Goal: Information Seeking & Learning: Learn about a topic

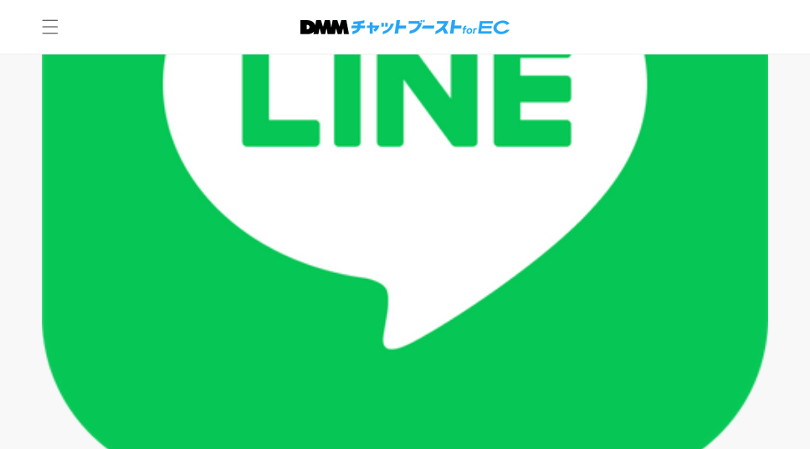
scroll to position [4255, 0]
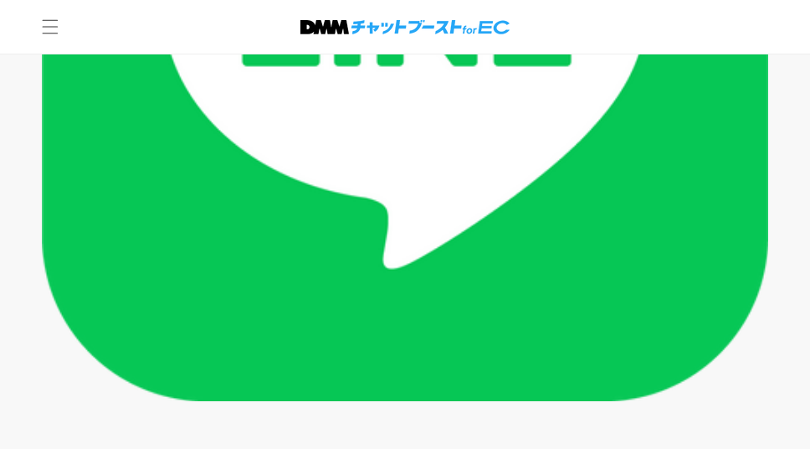
click at [382, 211] on img at bounding box center [405, 37] width 727 height 727
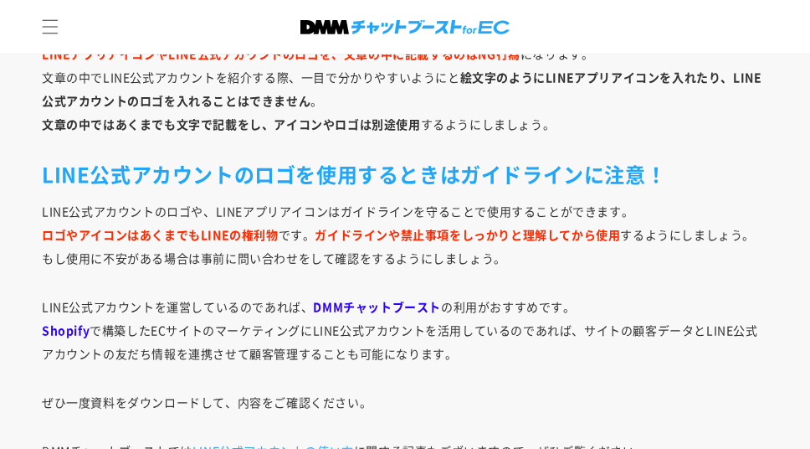
scroll to position [9640, 0]
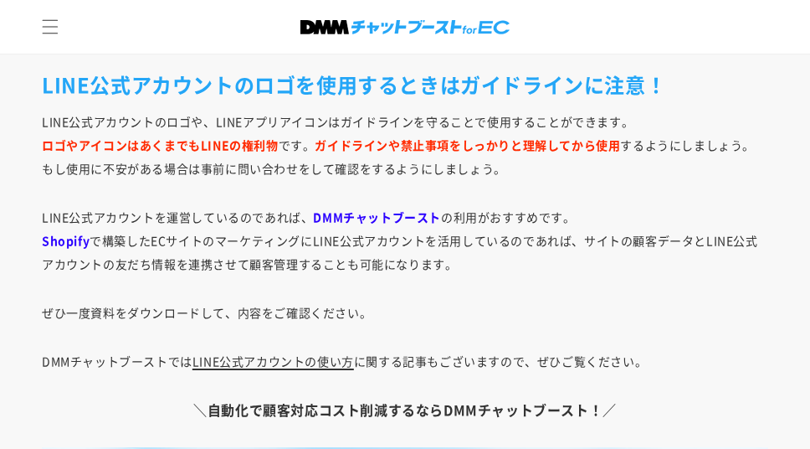
click at [335, 352] on link "LINE公式アカウントの使い方" at bounding box center [274, 360] width 162 height 17
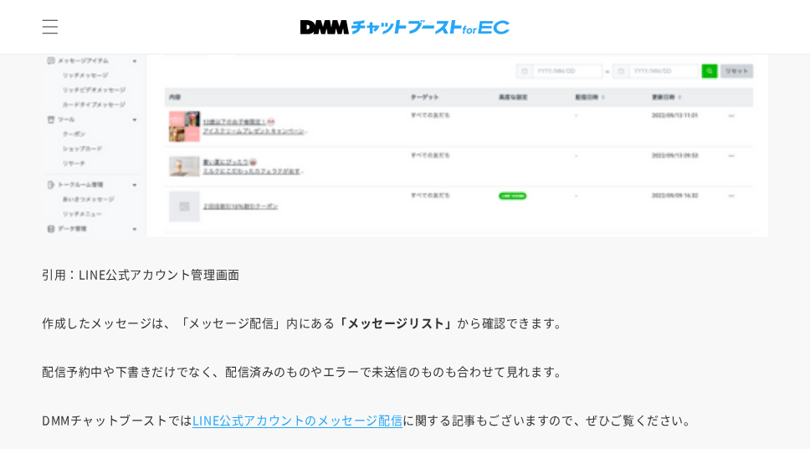
scroll to position [3723, 0]
